Goal: Find specific page/section: Find specific page/section

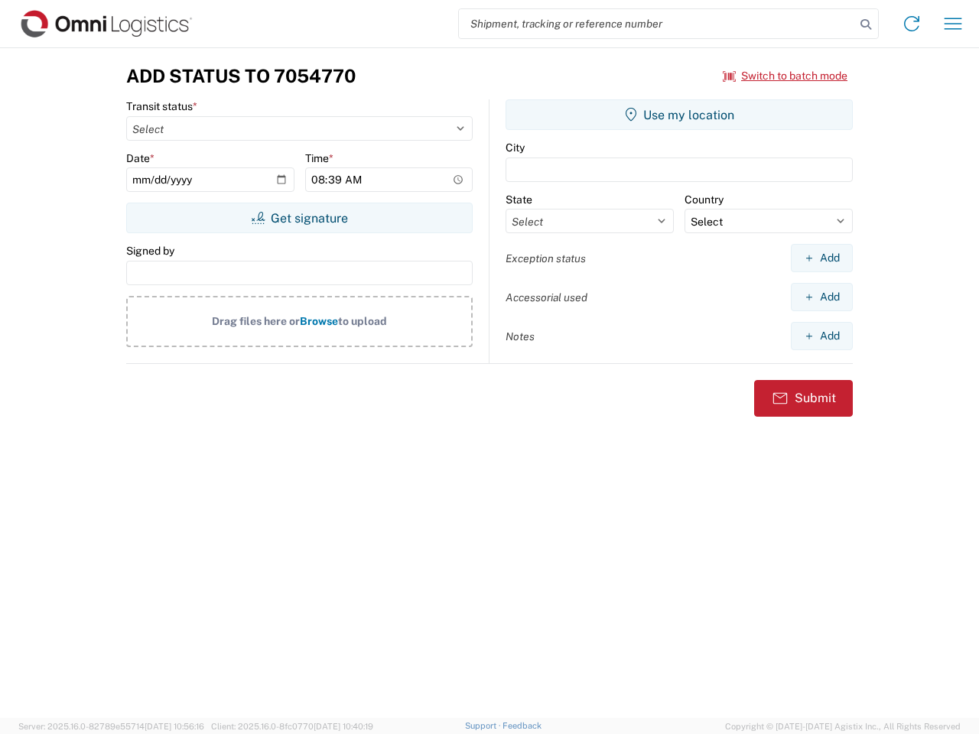
click at [657, 24] on input "search" at bounding box center [657, 23] width 396 height 29
click at [866, 24] on icon at bounding box center [865, 24] width 21 height 21
click at [912, 24] on icon at bounding box center [912, 23] width 24 height 24
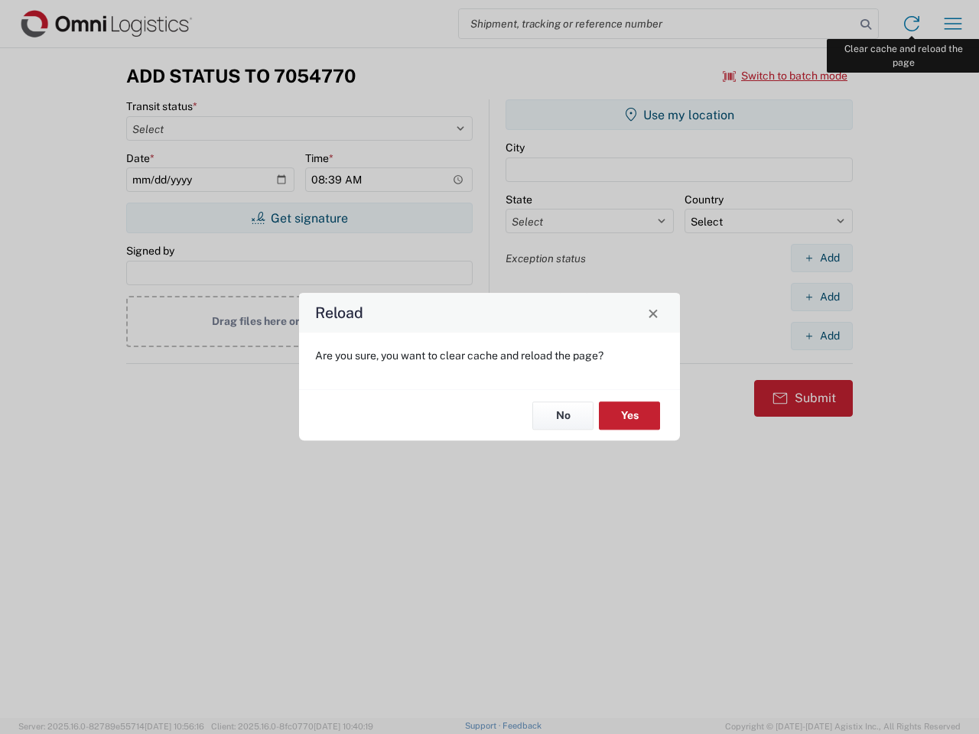
click at [953, 24] on div "Reload Are you sure, you want to clear cache and reload the page? No Yes" at bounding box center [489, 367] width 979 height 734
click at [786, 76] on div "Reload Are you sure, you want to clear cache and reload the page? No Yes" at bounding box center [489, 367] width 979 height 734
click at [299, 218] on div "Reload Are you sure, you want to clear cache and reload the page? No Yes" at bounding box center [489, 367] width 979 height 734
click at [679, 115] on div "Reload Are you sure, you want to clear cache and reload the page? No Yes" at bounding box center [489, 367] width 979 height 734
click at [822, 258] on div "Reload Are you sure, you want to clear cache and reload the page? No Yes" at bounding box center [489, 367] width 979 height 734
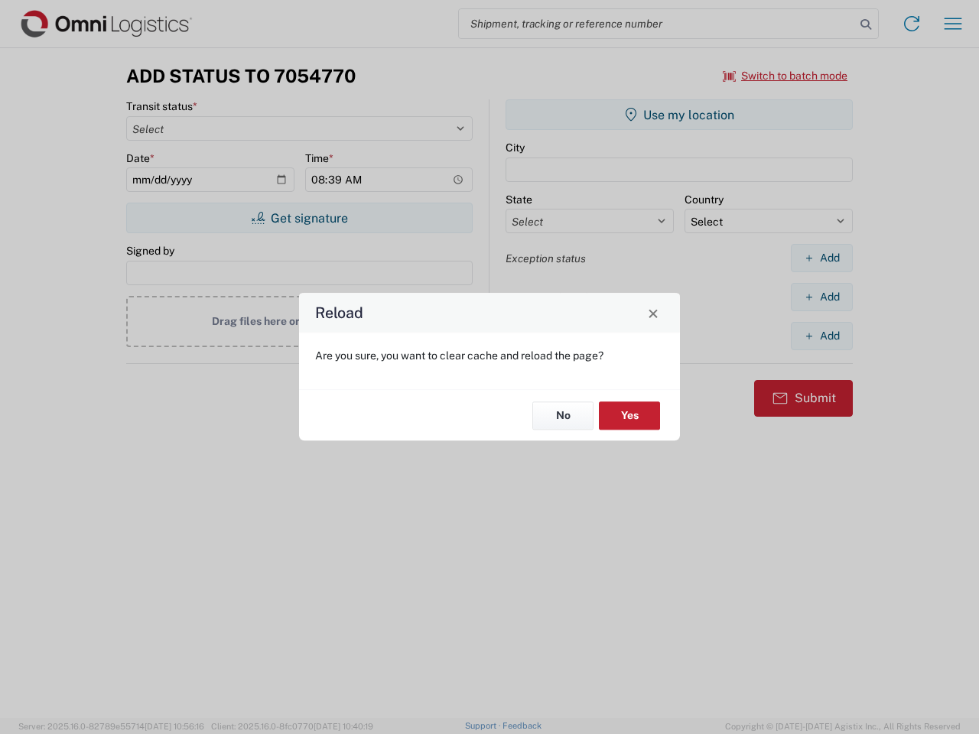
click at [822, 297] on div "Reload Are you sure, you want to clear cache and reload the page? No Yes" at bounding box center [489, 367] width 979 height 734
click at [822, 336] on div "Reload Are you sure, you want to clear cache and reload the page? No Yes" at bounding box center [489, 367] width 979 height 734
